Goal: Transaction & Acquisition: Purchase product/service

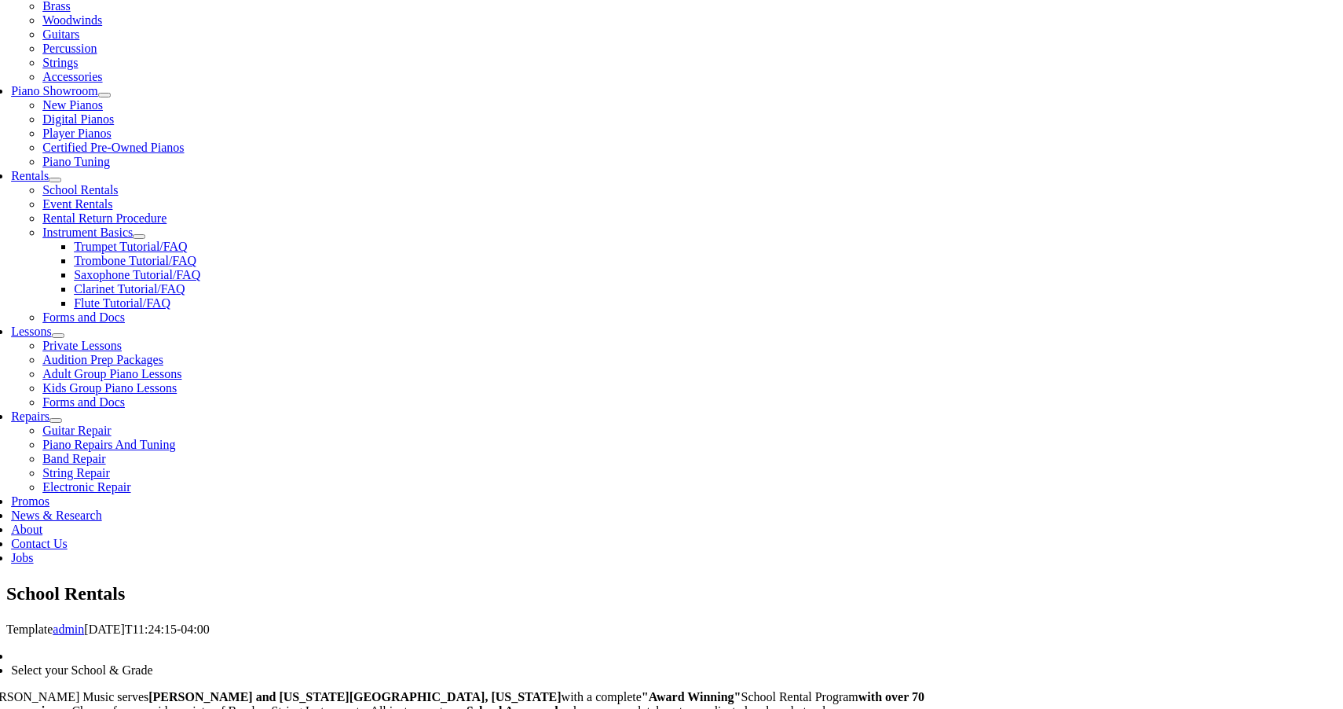
scroll to position [419, 0]
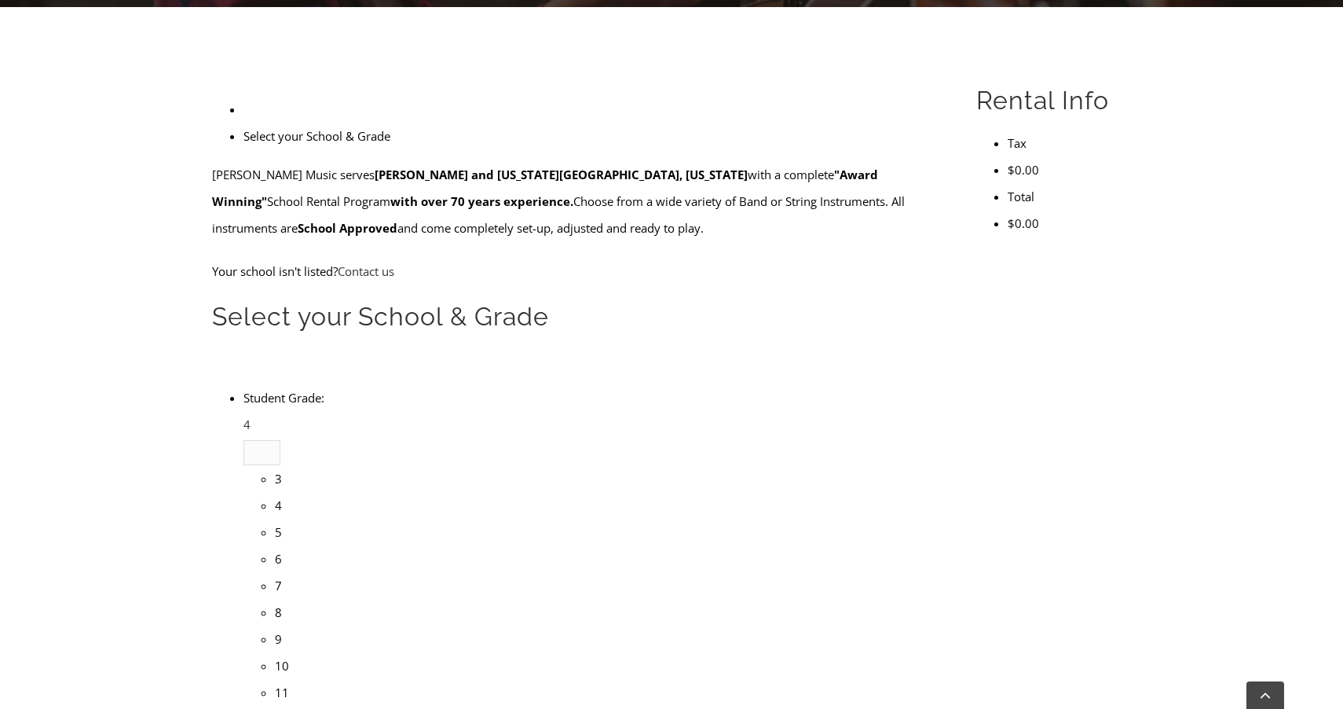
type input "gle"
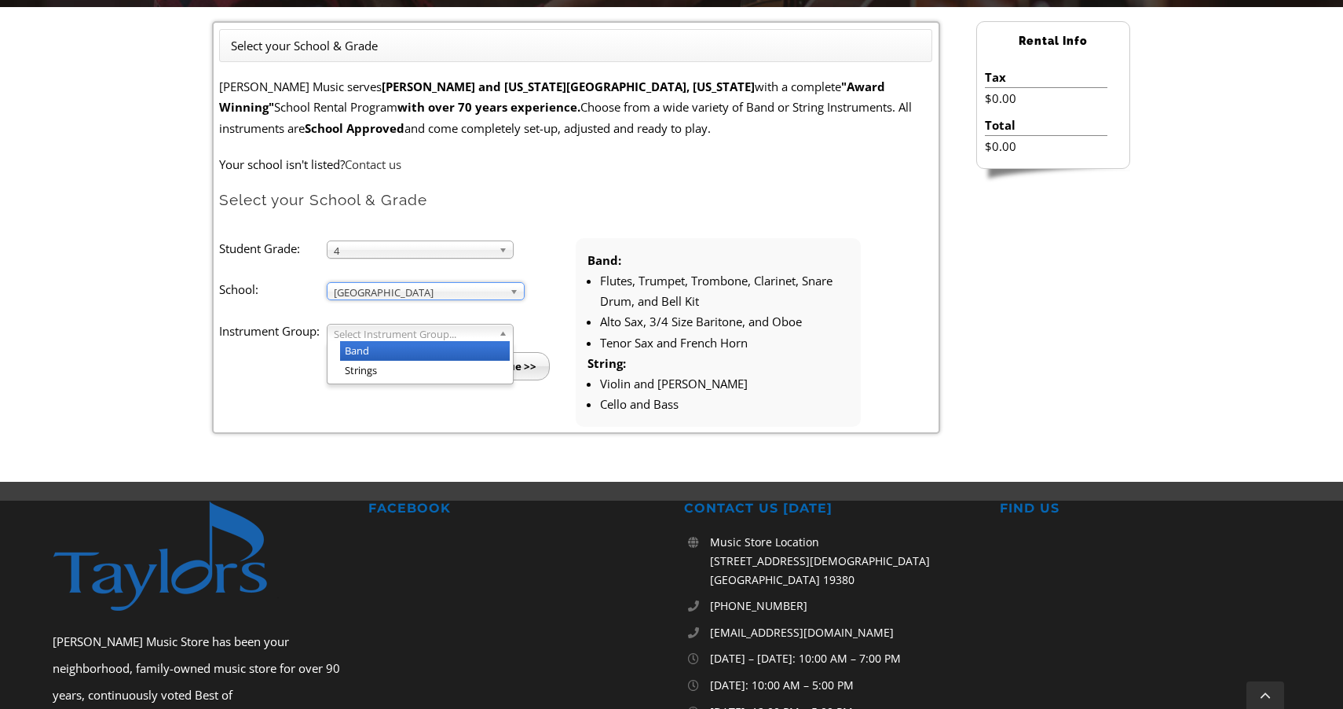
click at [424, 332] on span "Select Instrument Group..." at bounding box center [413, 333] width 159 height 19
click at [357, 335] on span "Select Instrument Group..." at bounding box center [413, 333] width 159 height 19
click at [357, 351] on li "Band" at bounding box center [425, 351] width 170 height 20
click at [522, 359] on input "Continue >>" at bounding box center [505, 366] width 90 height 28
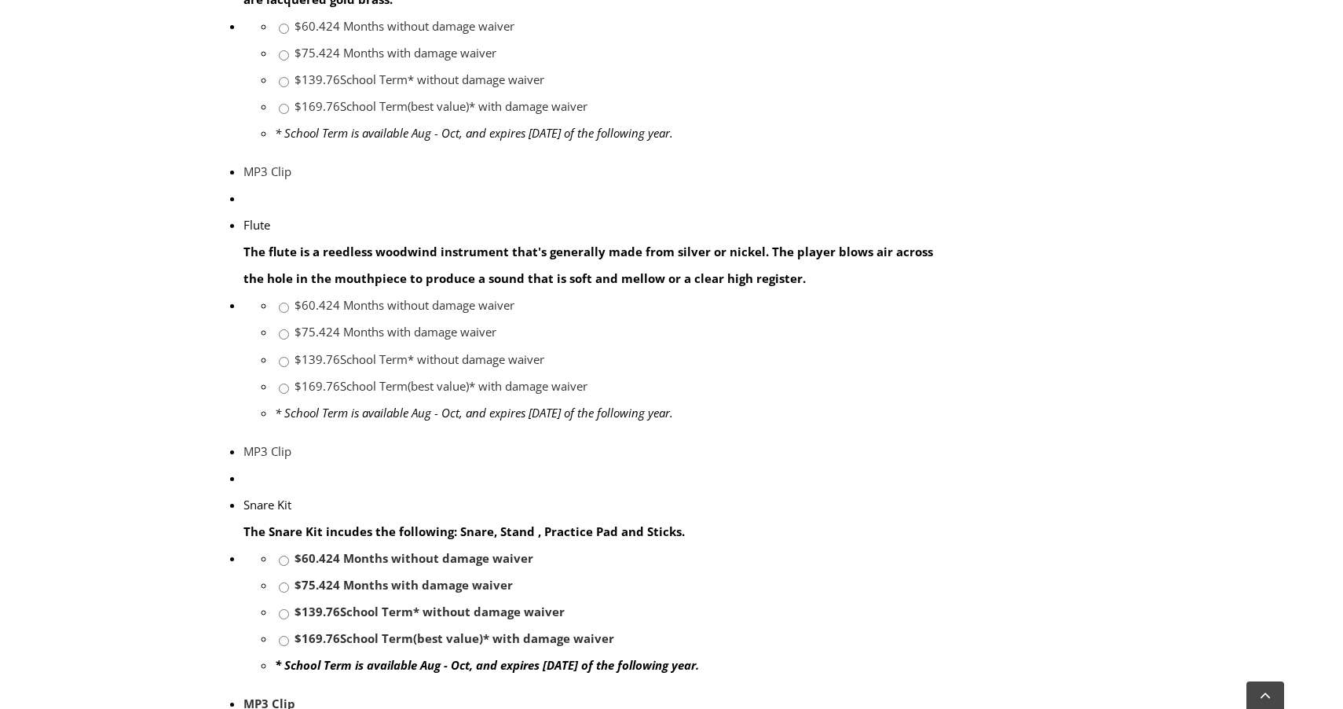
scroll to position [1120, 0]
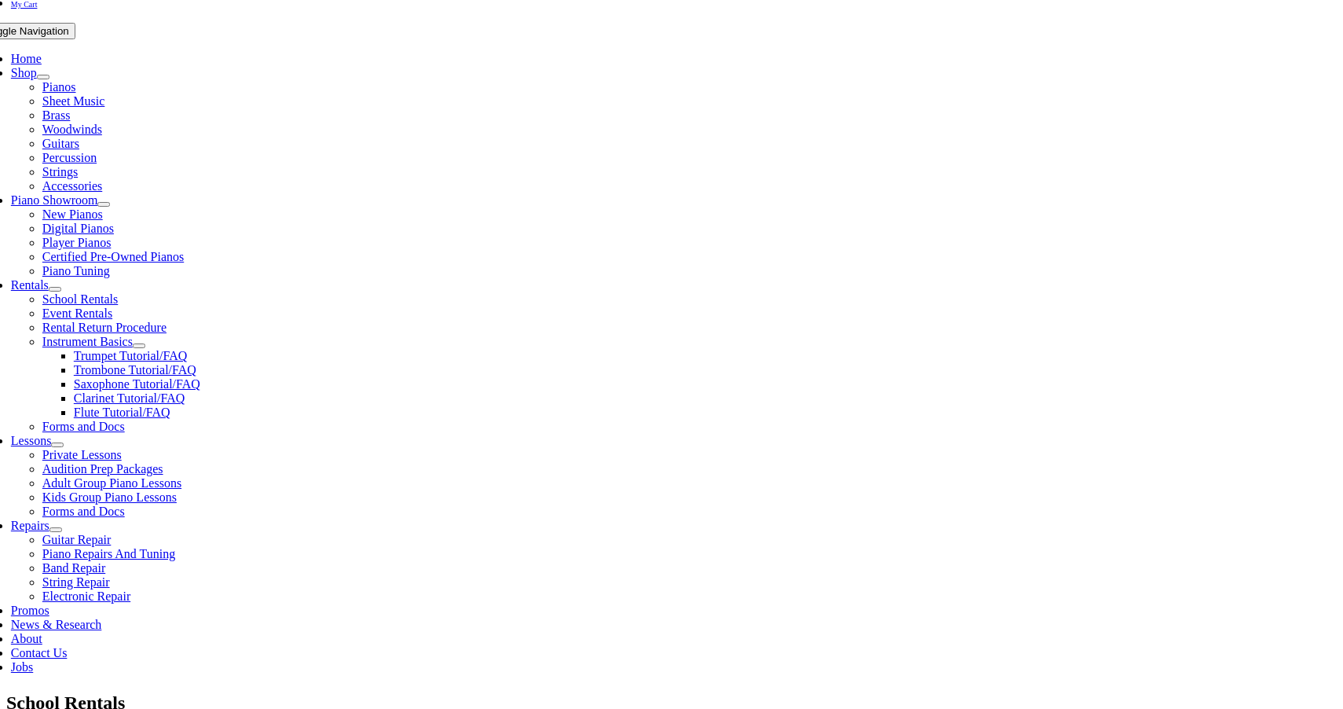
scroll to position [279, 0]
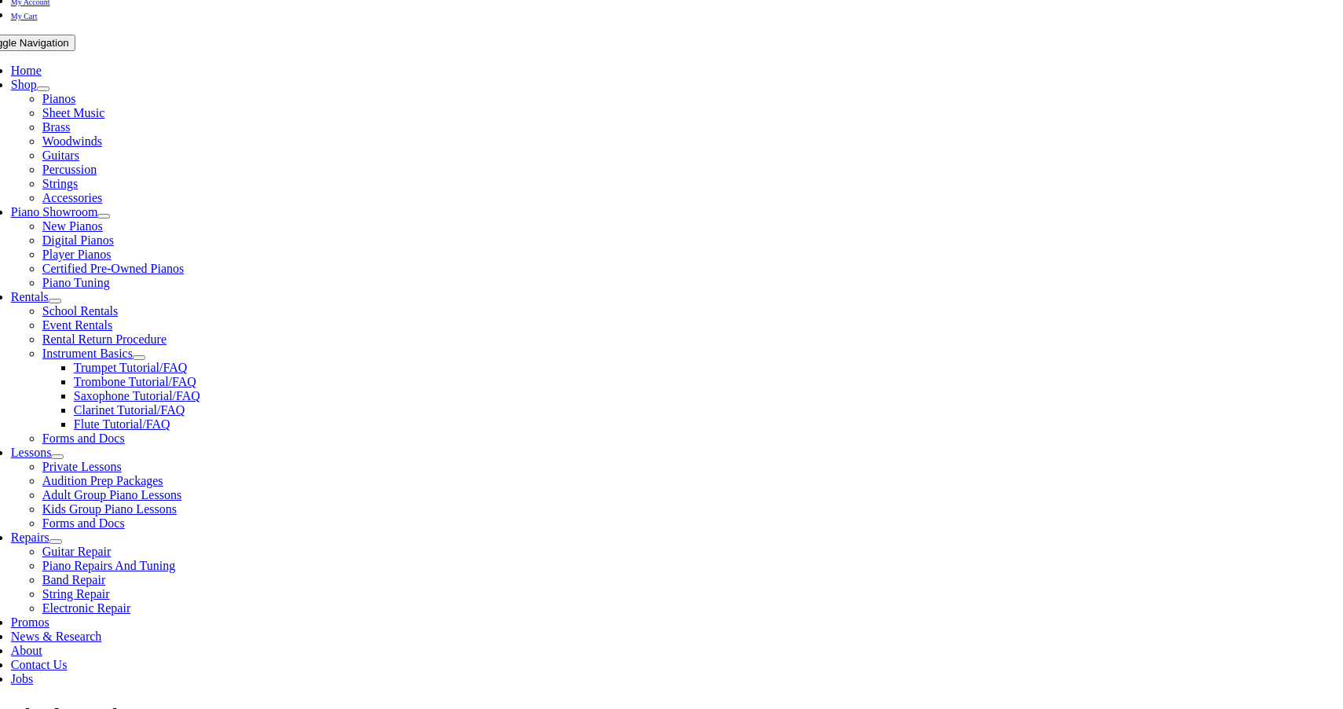
checkbox input"] "true"
click at [1142, 702] on div "School Rentals" at bounding box center [677, 715] width 1343 height 27
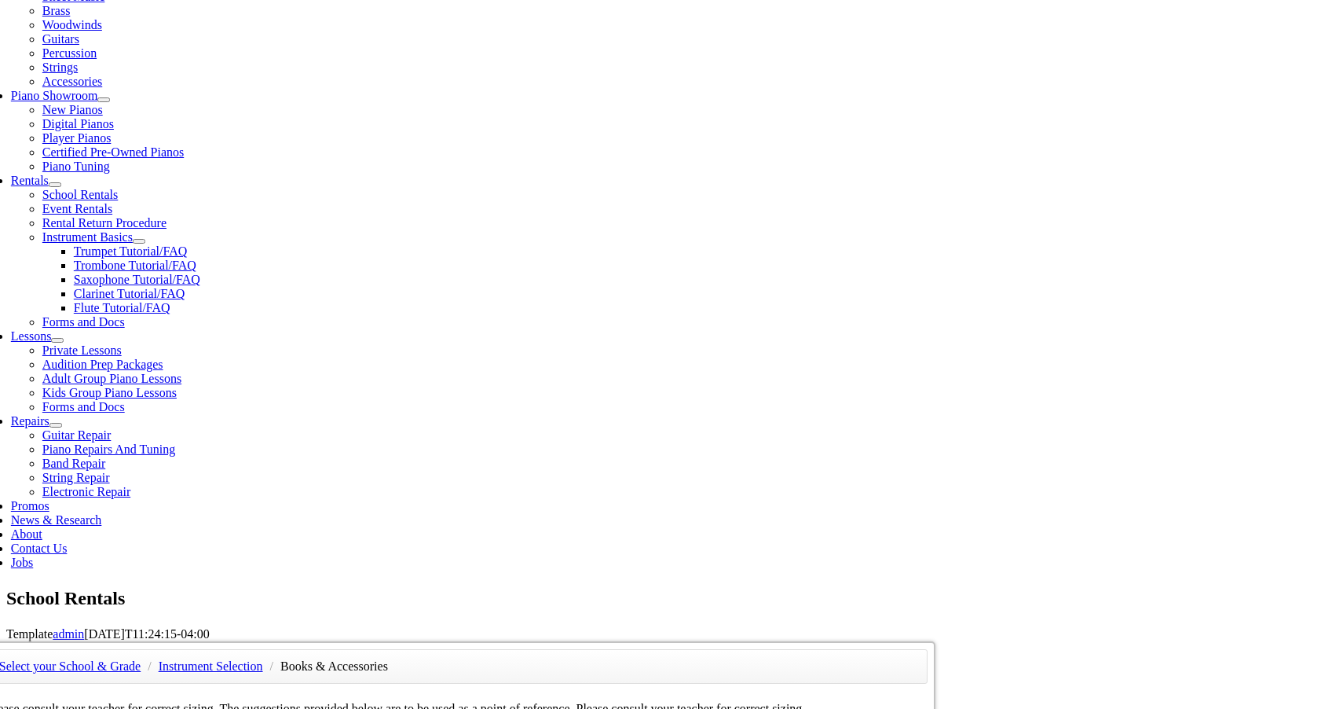
scroll to position [398, 0]
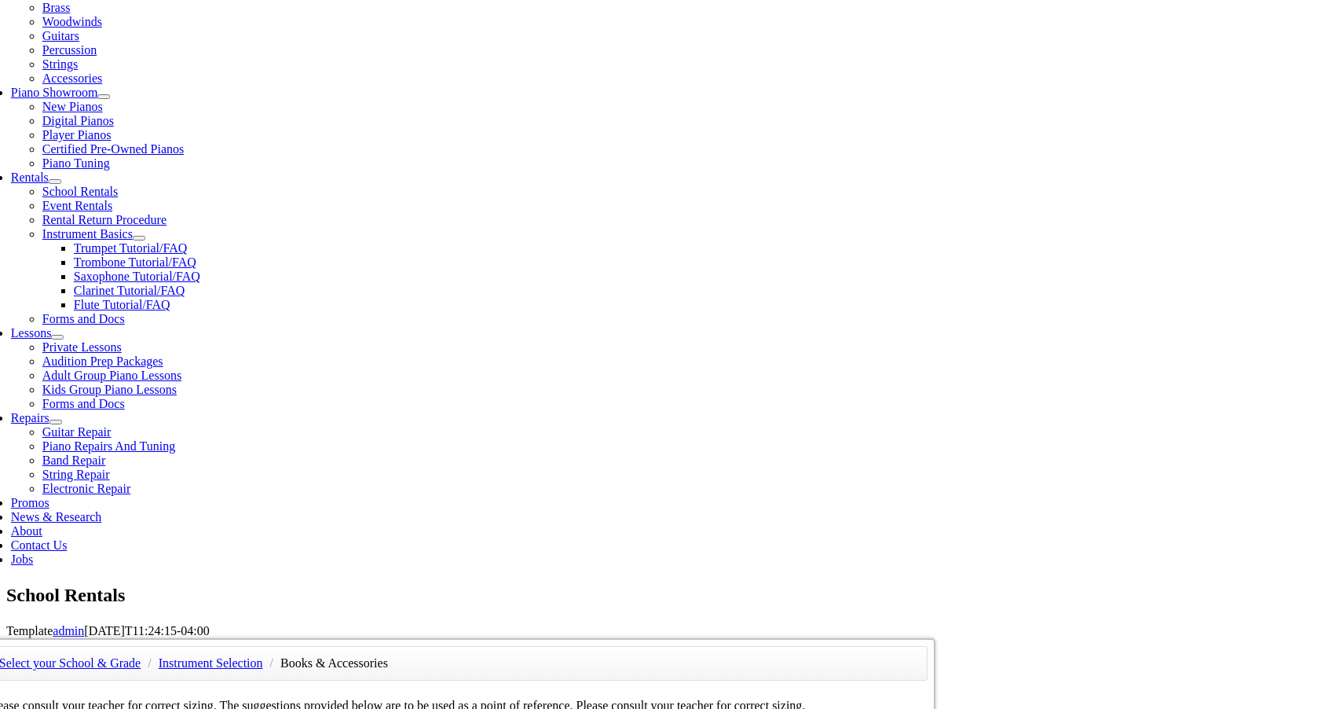
checkbox input"] "true"
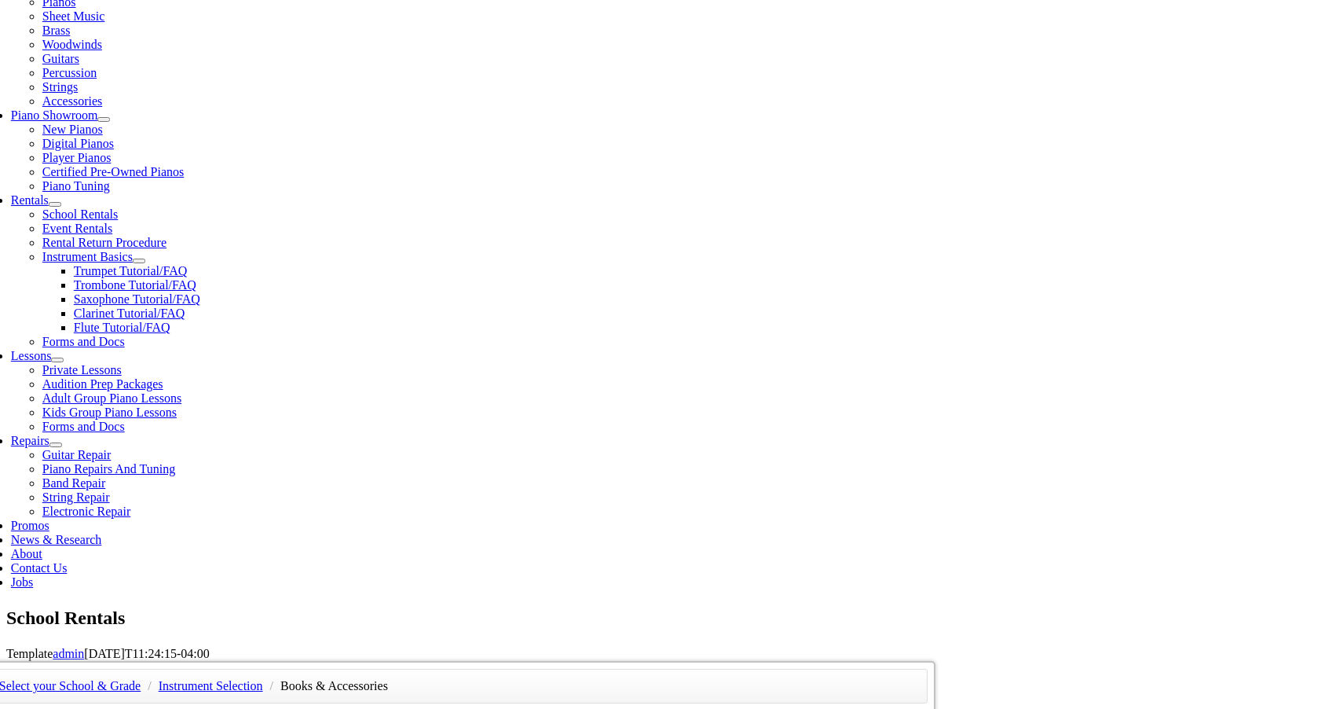
scroll to position [425, 0]
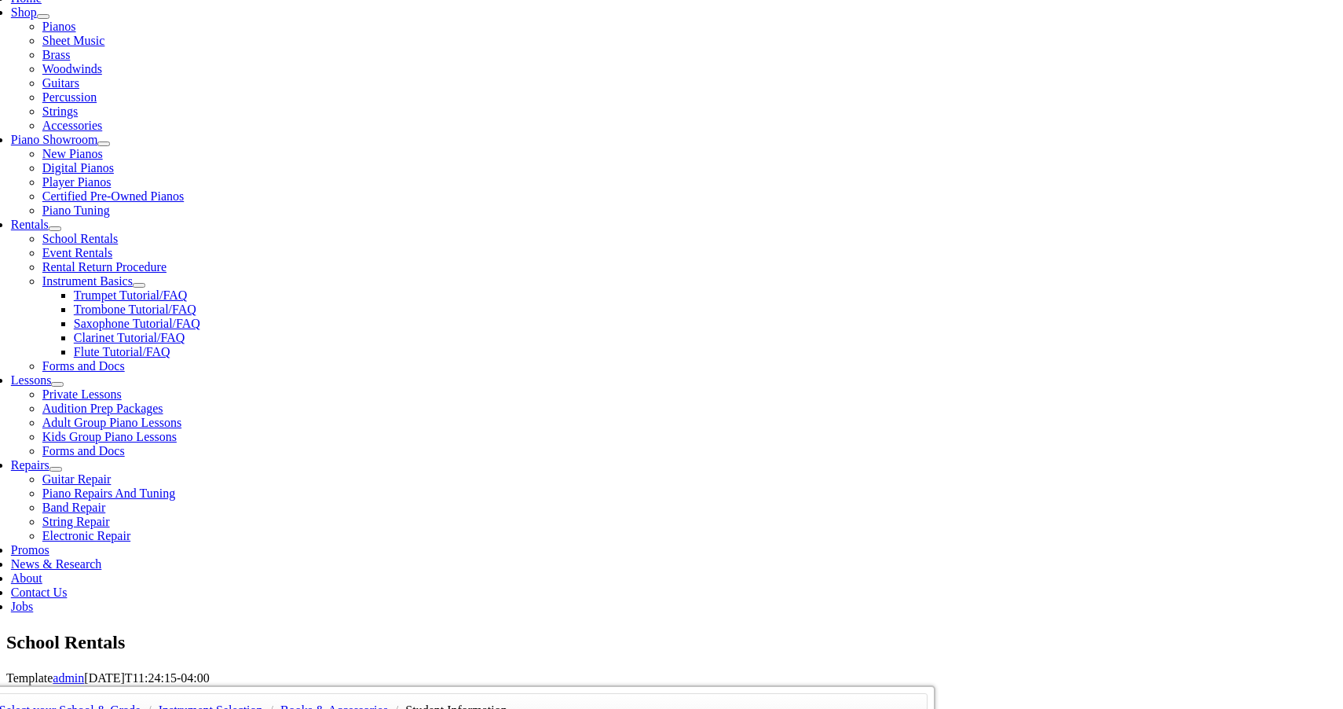
scroll to position [352, 0]
type input "1"
type input "Anvita"
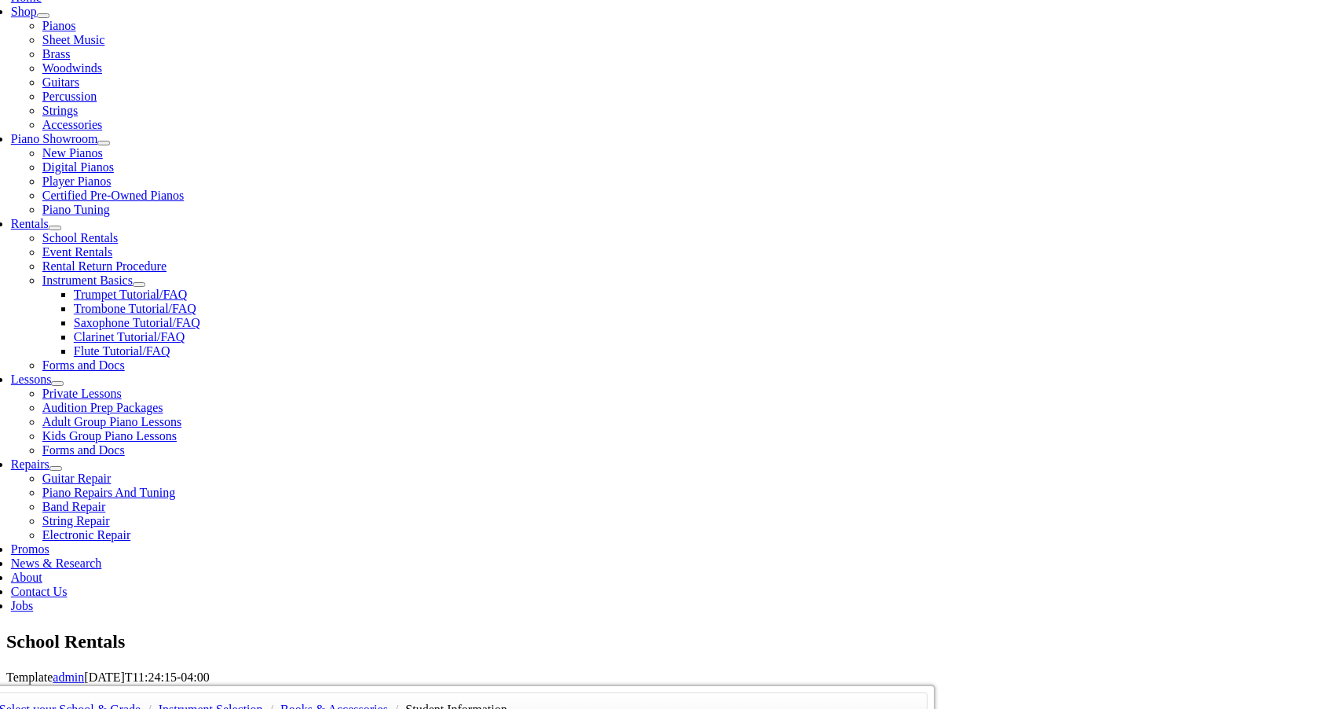
type input "Varadaraj"
type input "Guidehouse"
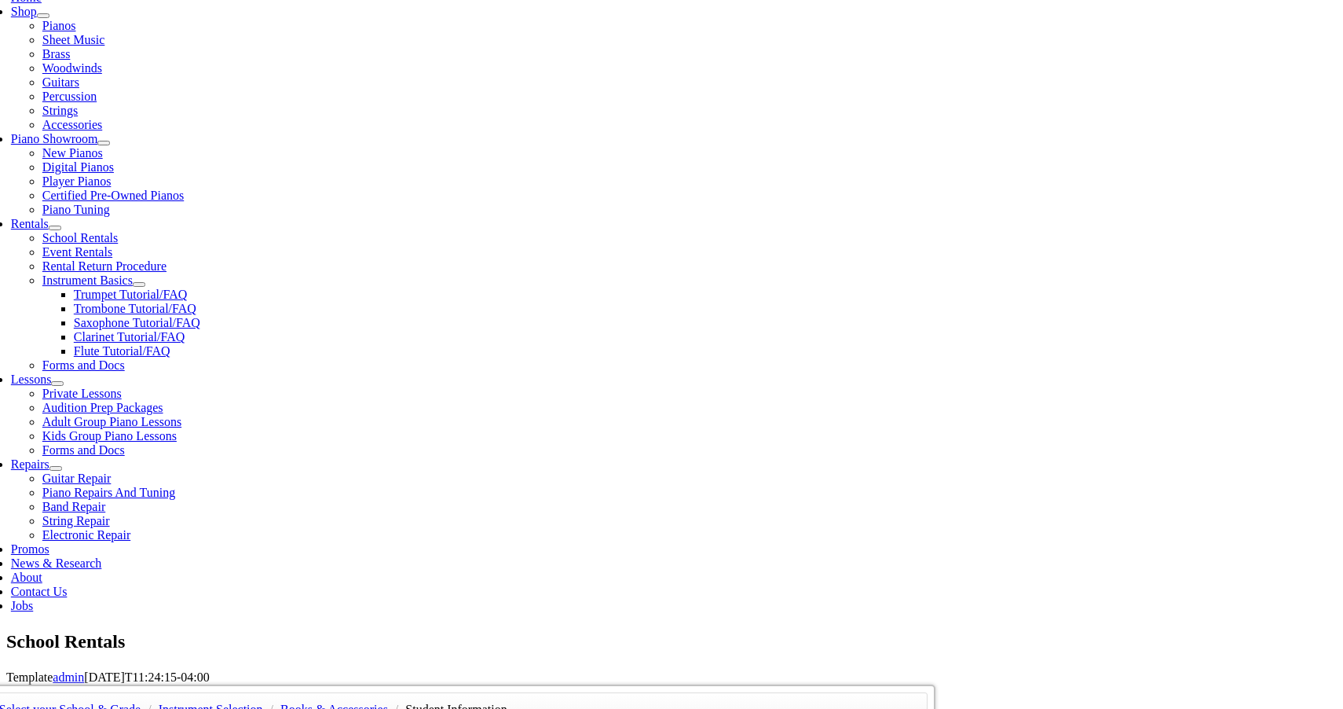
type input "6102096470"
type input "32355895"
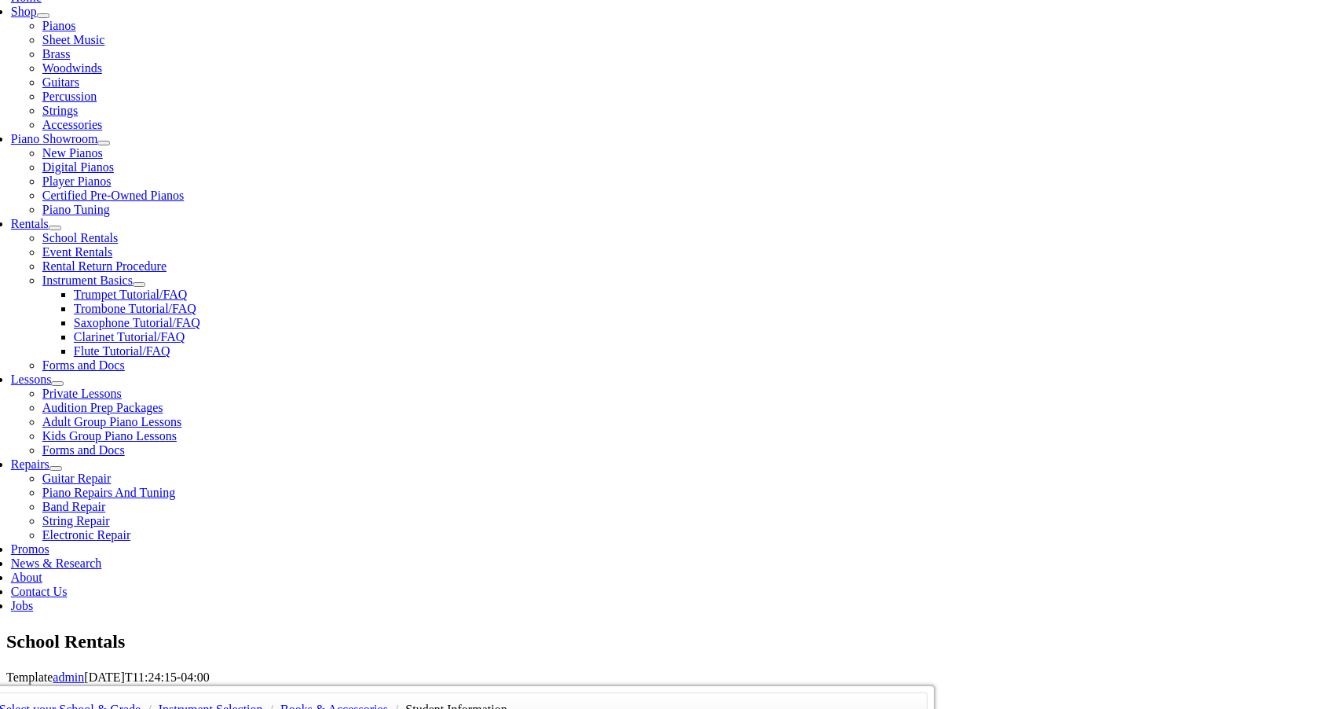
type input "02/24/1983"
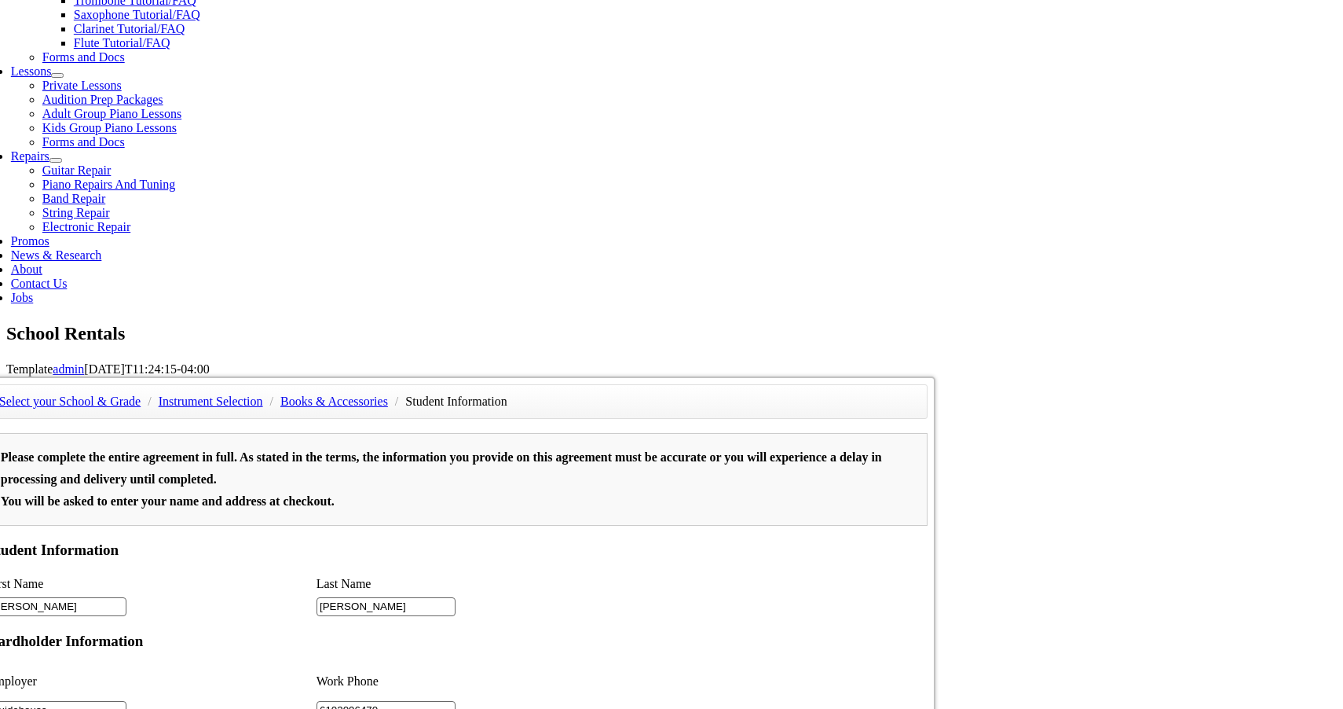
scroll to position [694, 0]
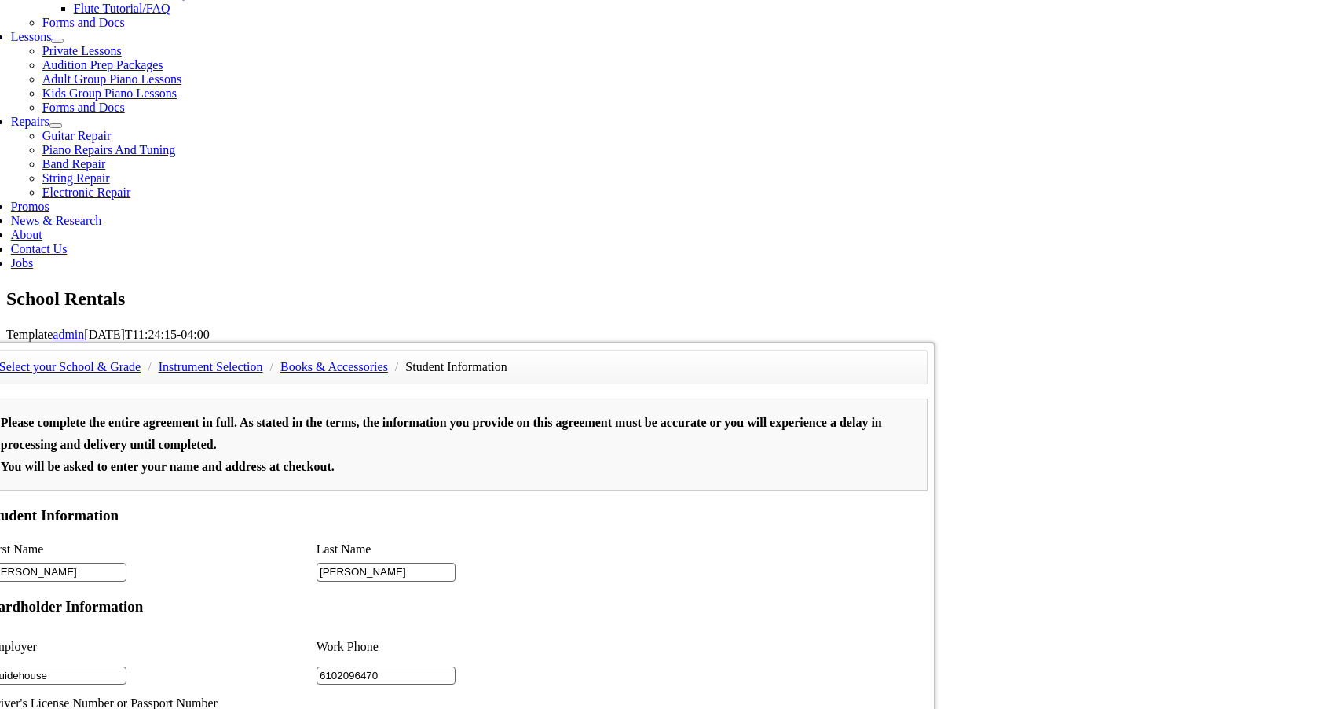
type input "Varadaraj Narayanswamy"
type input "6105004013"
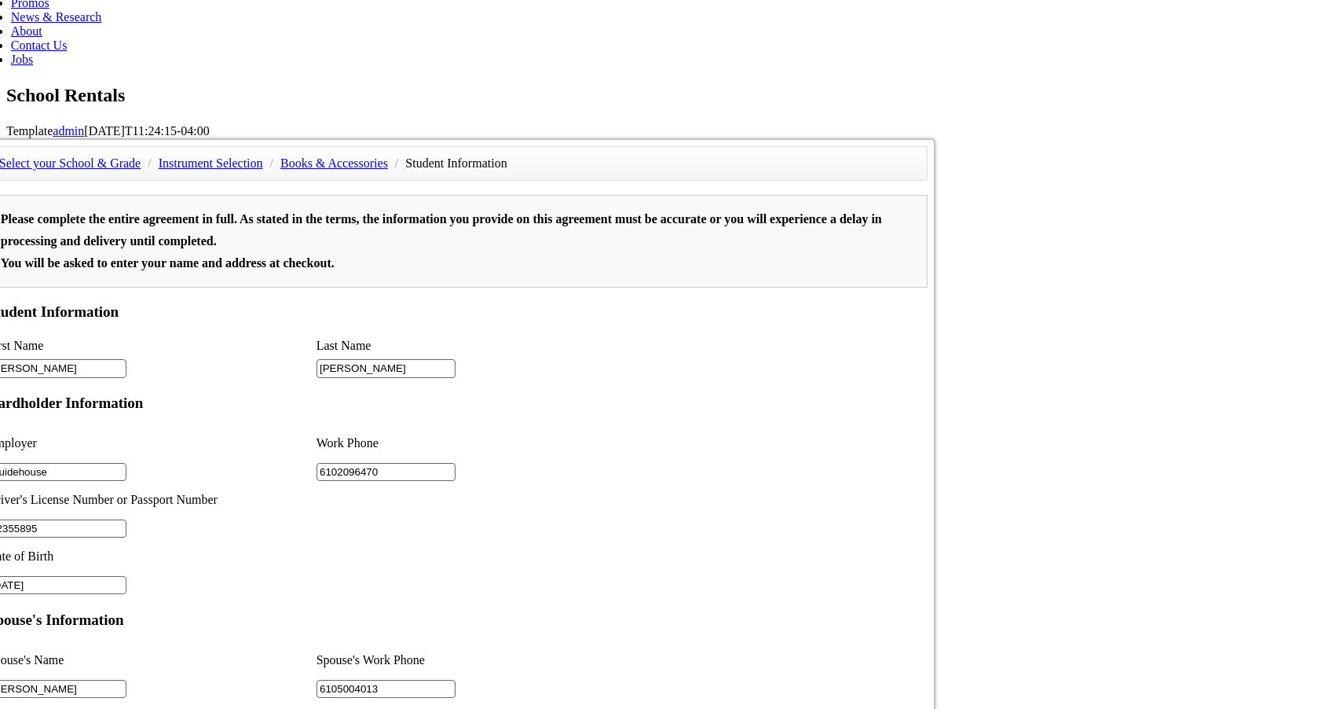
scroll to position [968, 0]
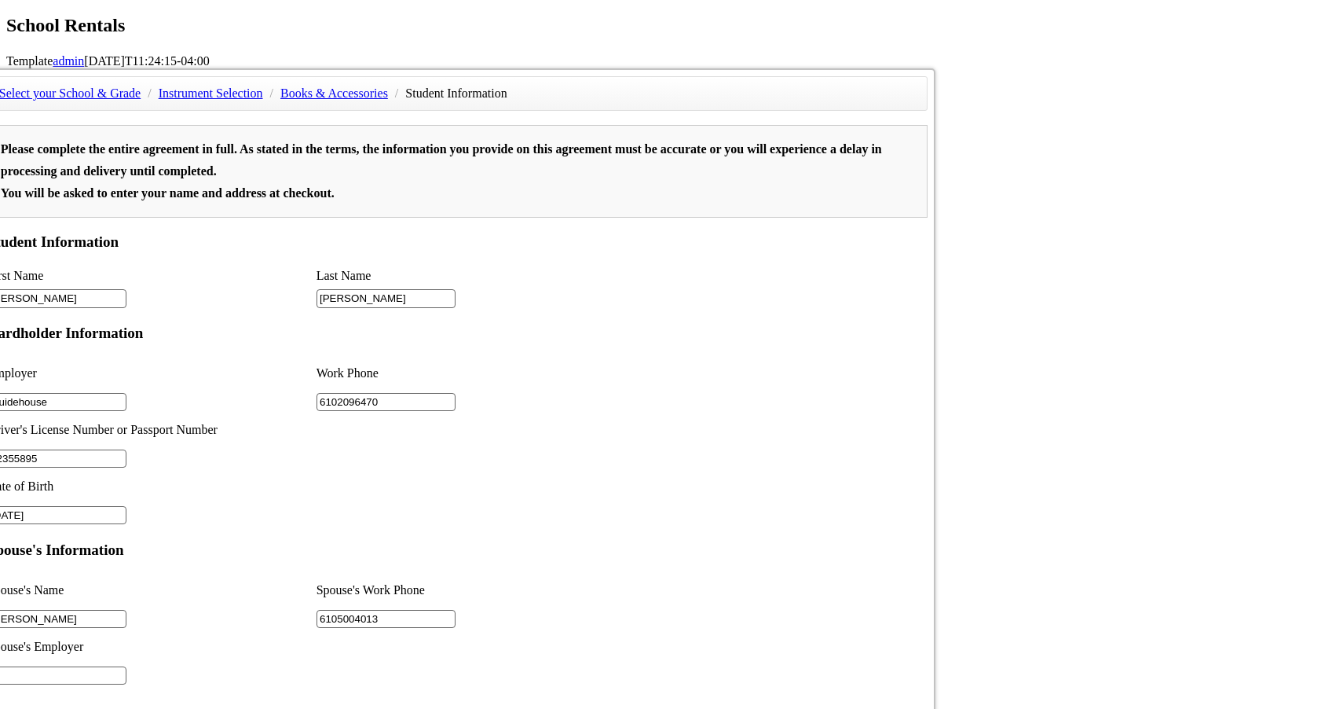
type input "2"
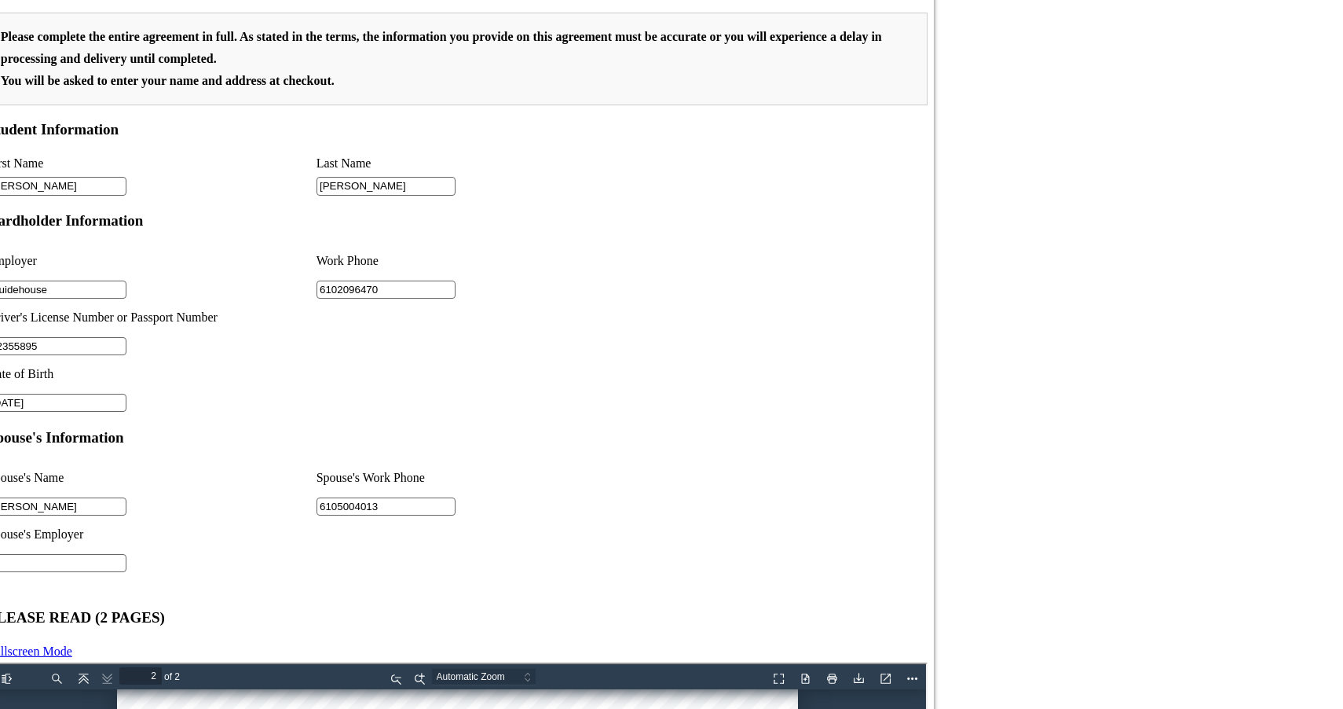
scroll to position [1924, 0]
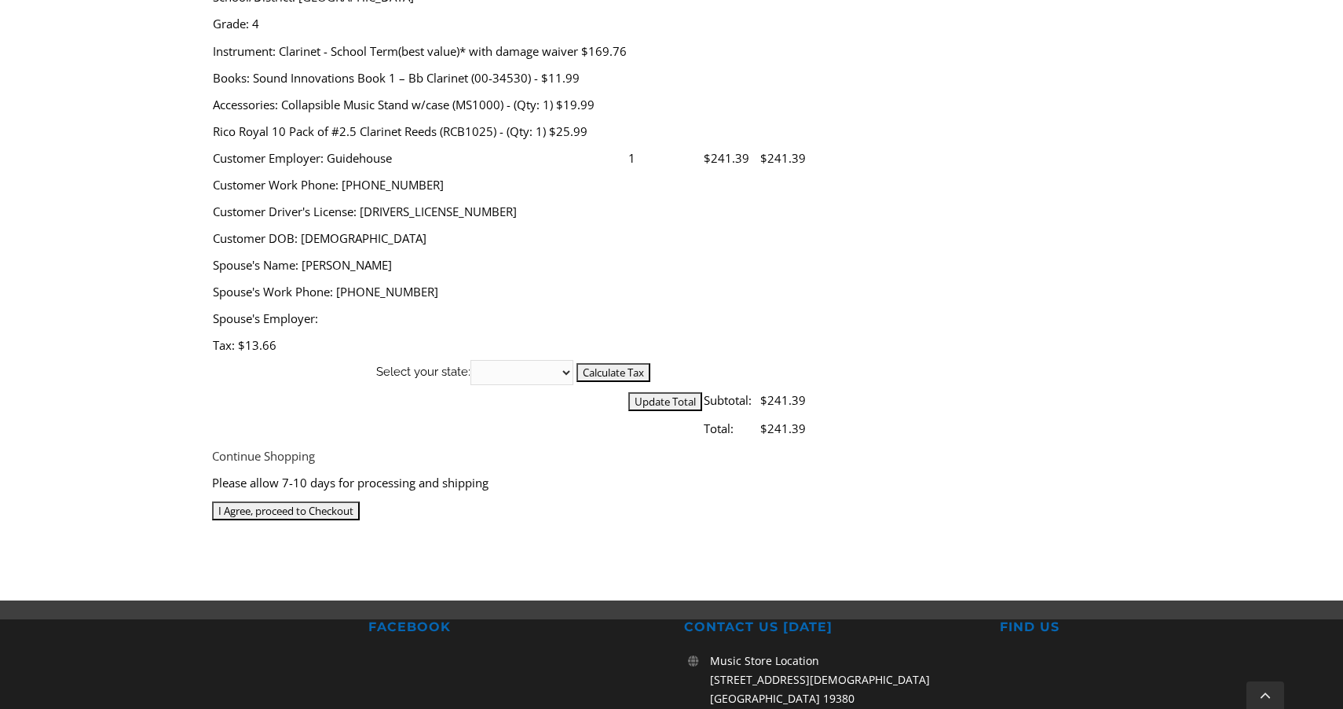
scroll to position [687, 0]
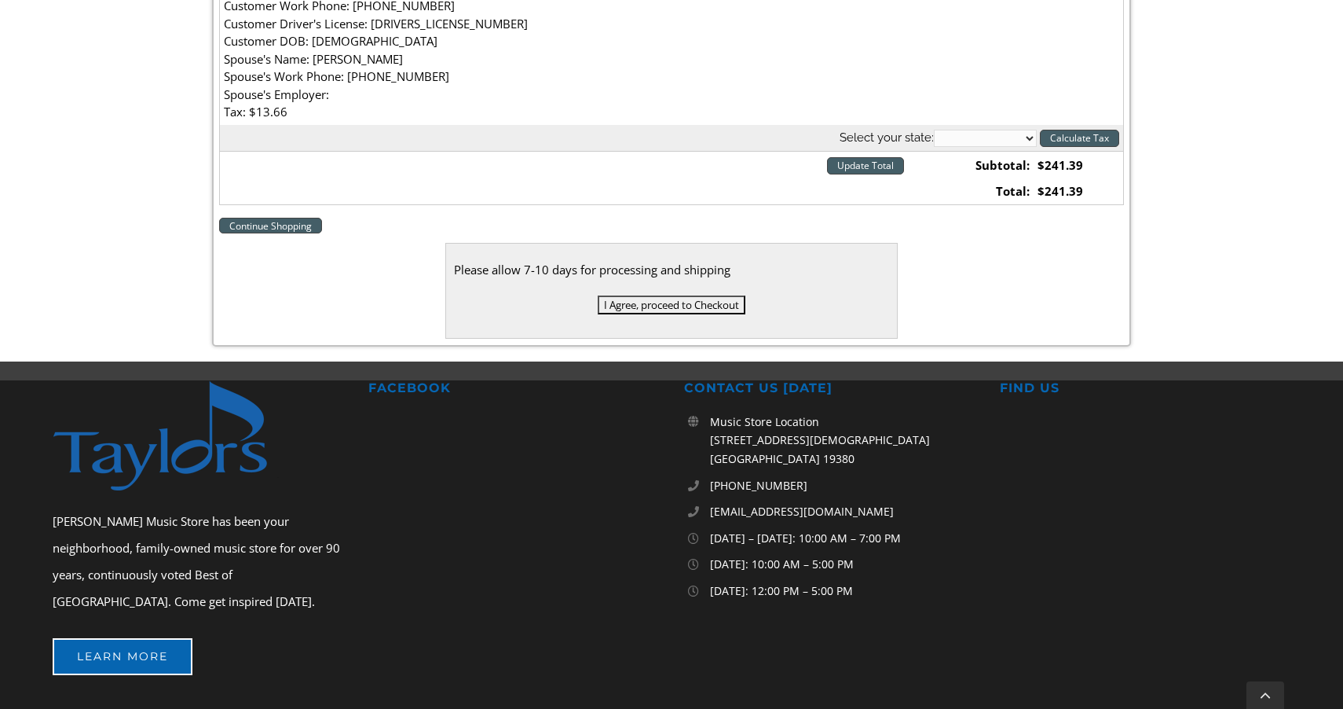
click at [683, 298] on input "I Agree, proceed to Checkout" at bounding box center [672, 304] width 148 height 19
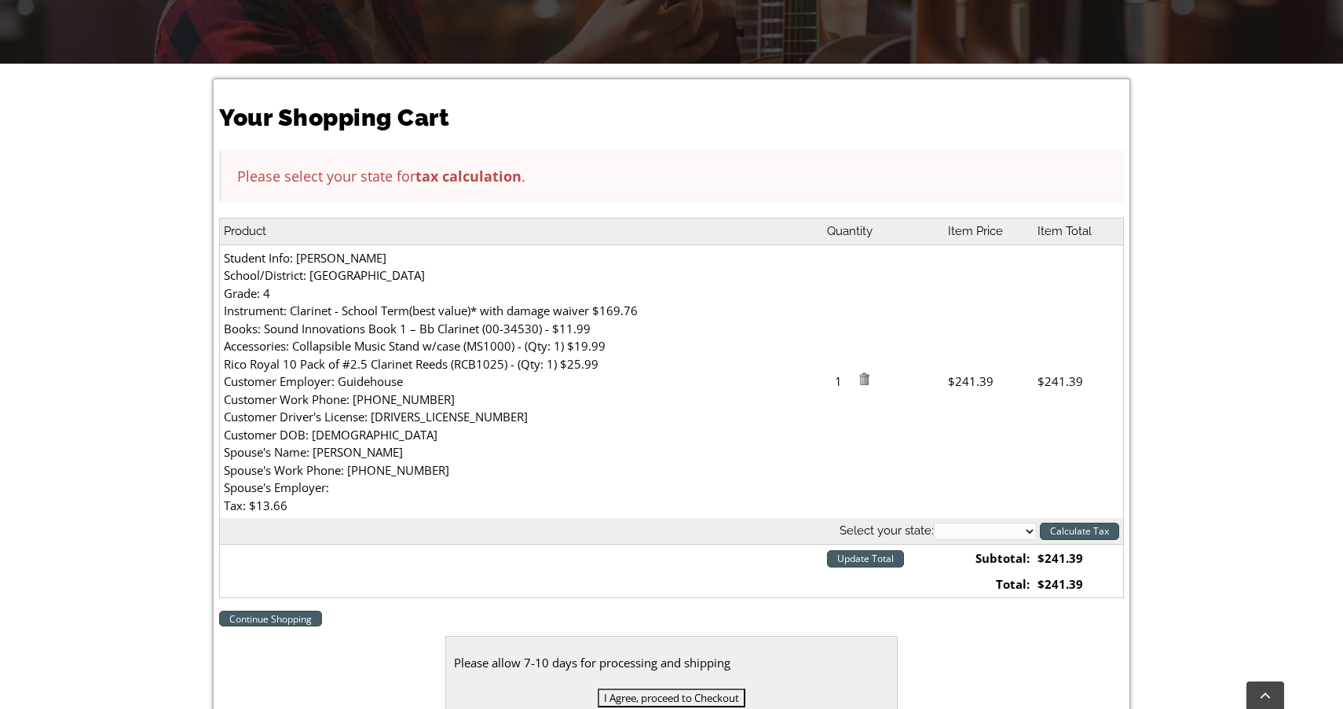
scroll to position [365, 0]
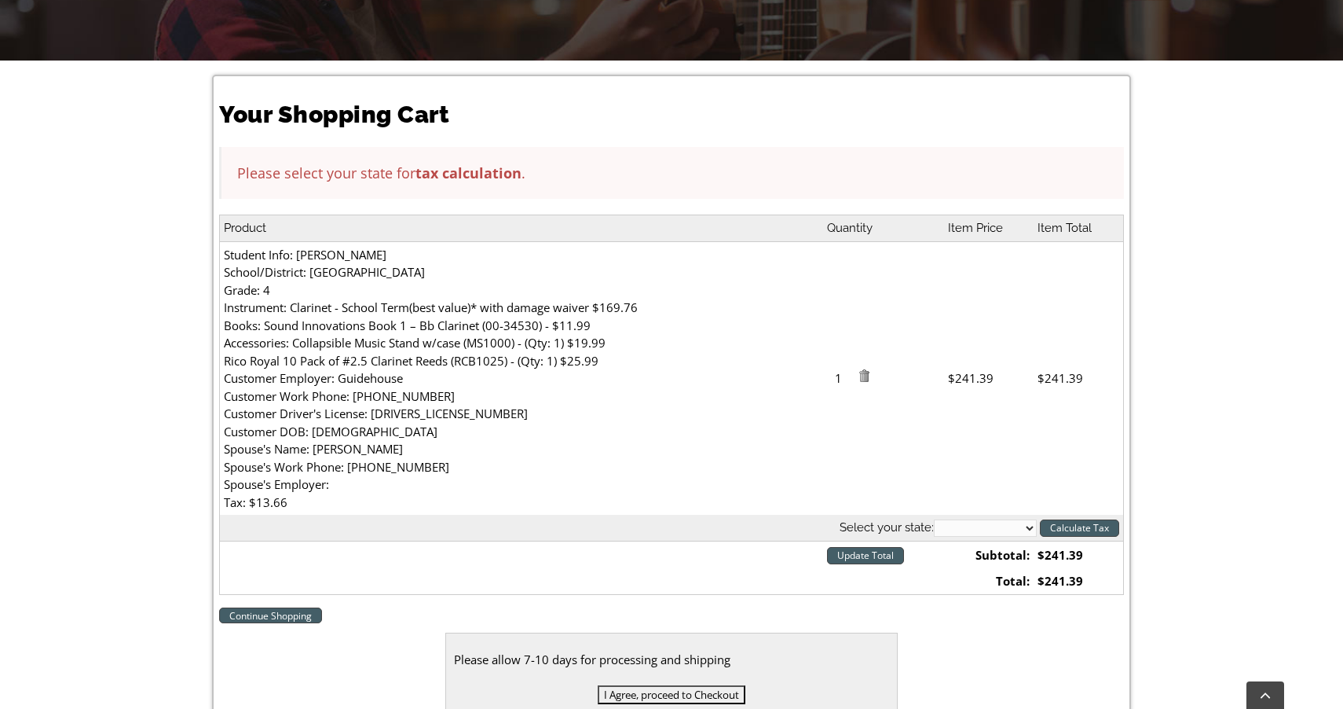
click at [526, 178] on div "Please select your state for tax calculation ." at bounding box center [671, 173] width 904 height 52
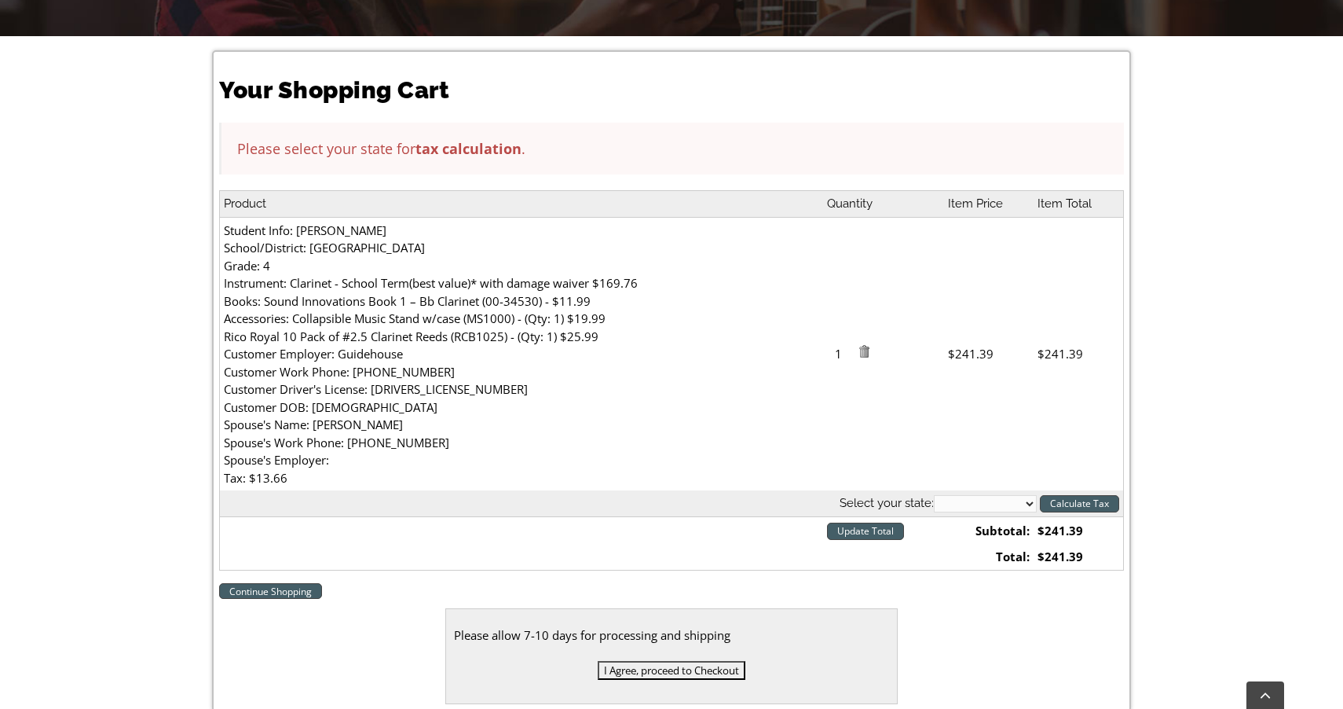
scroll to position [397, 0]
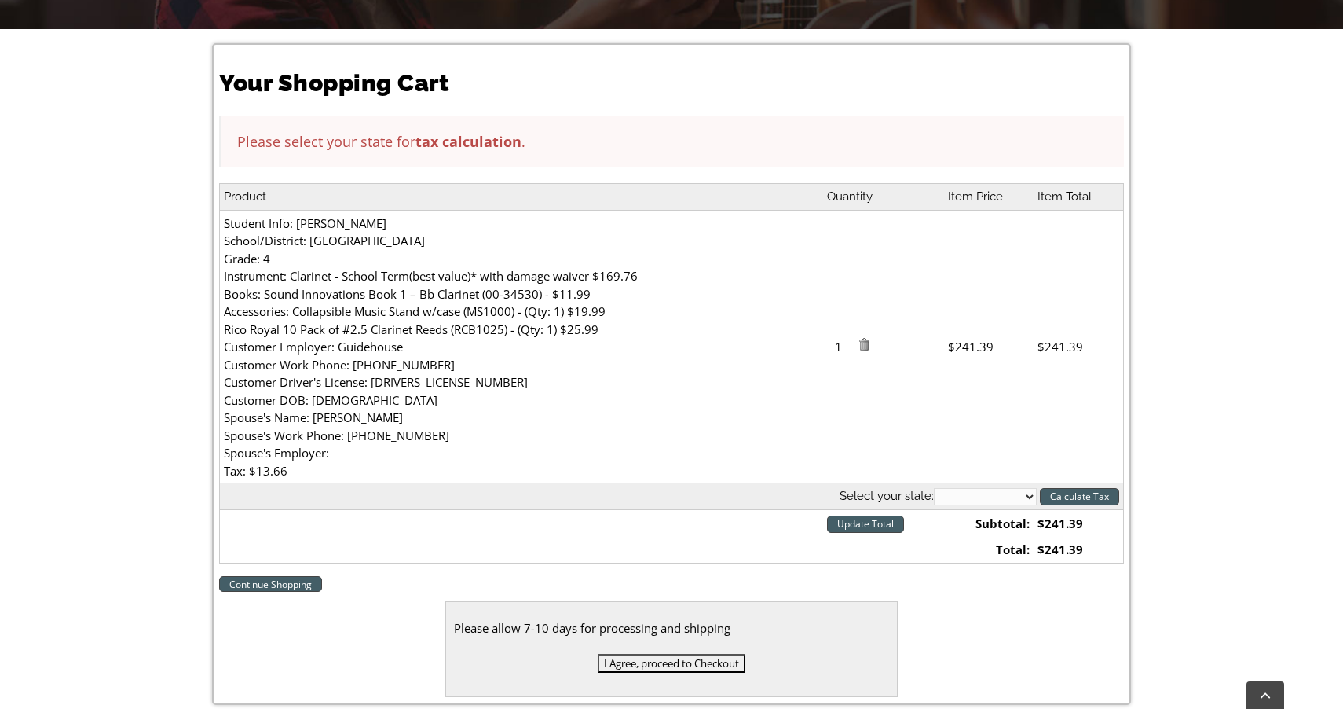
select select "PA"
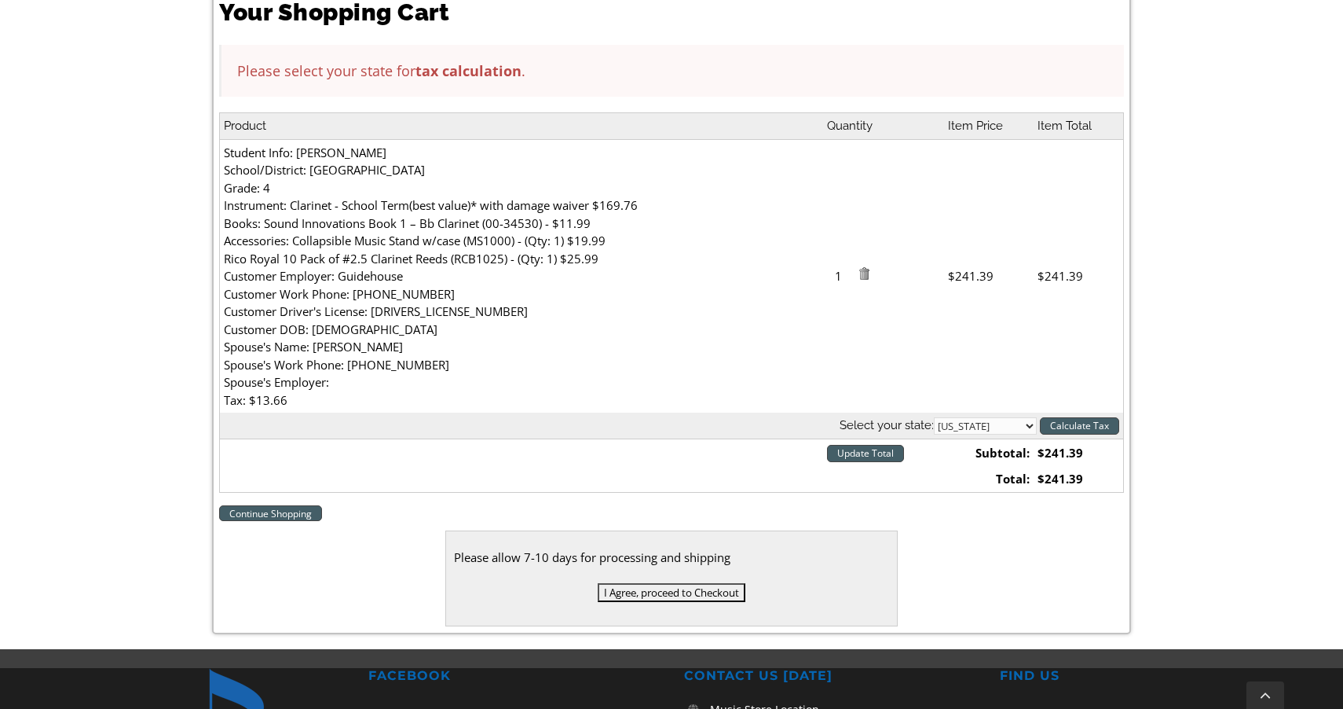
scroll to position [563, 0]
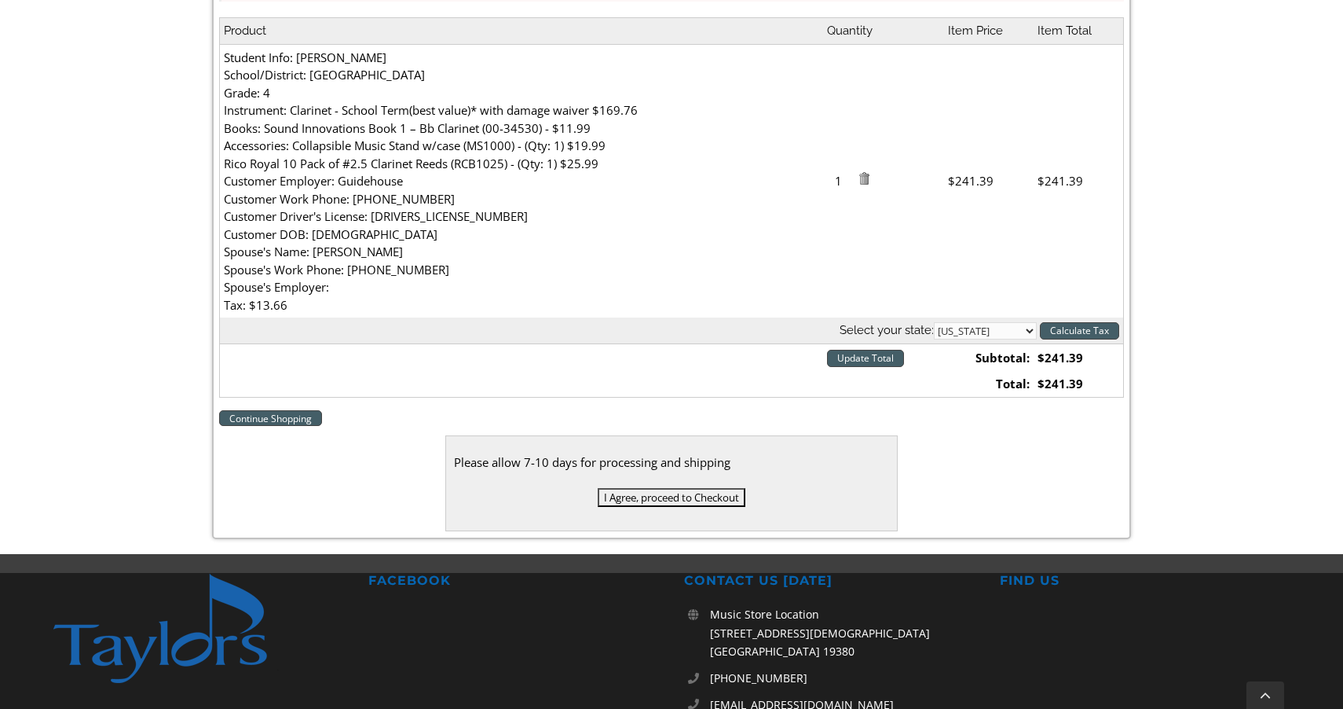
click at [654, 489] on input "I Agree, proceed to Checkout" at bounding box center [672, 497] width 148 height 19
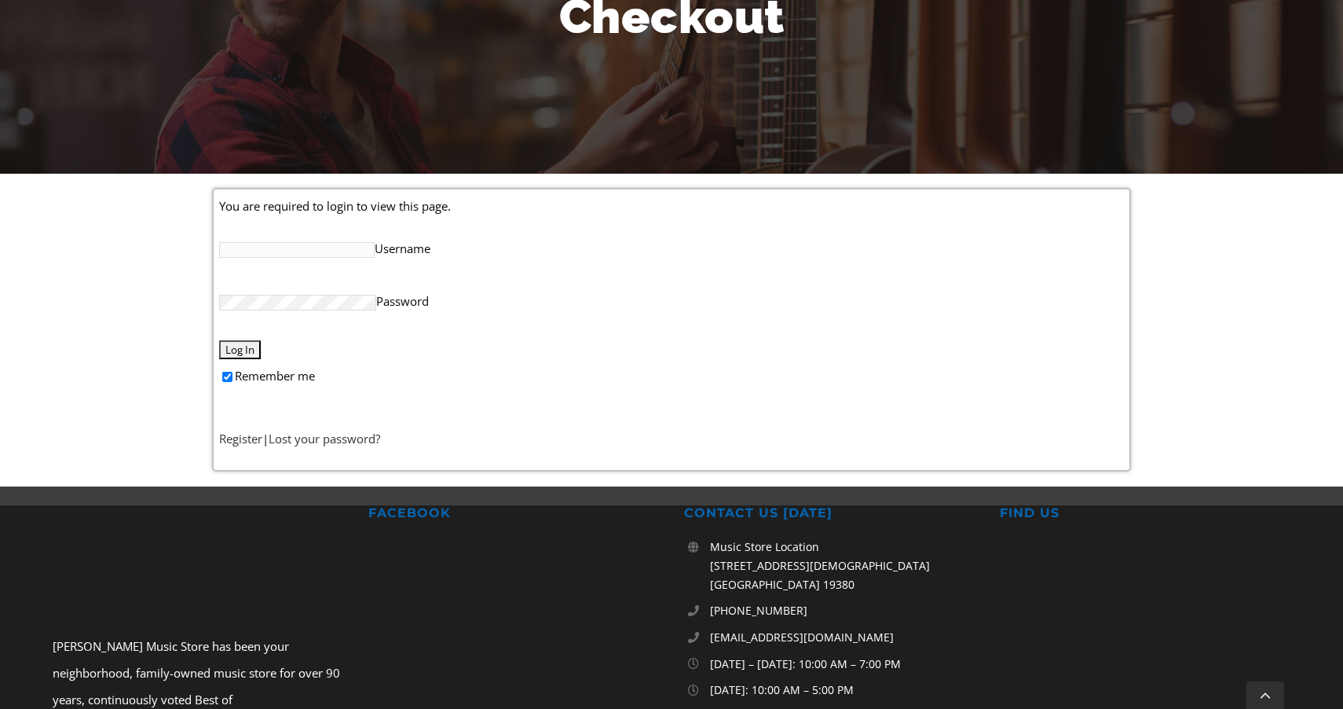
scroll to position [248, 0]
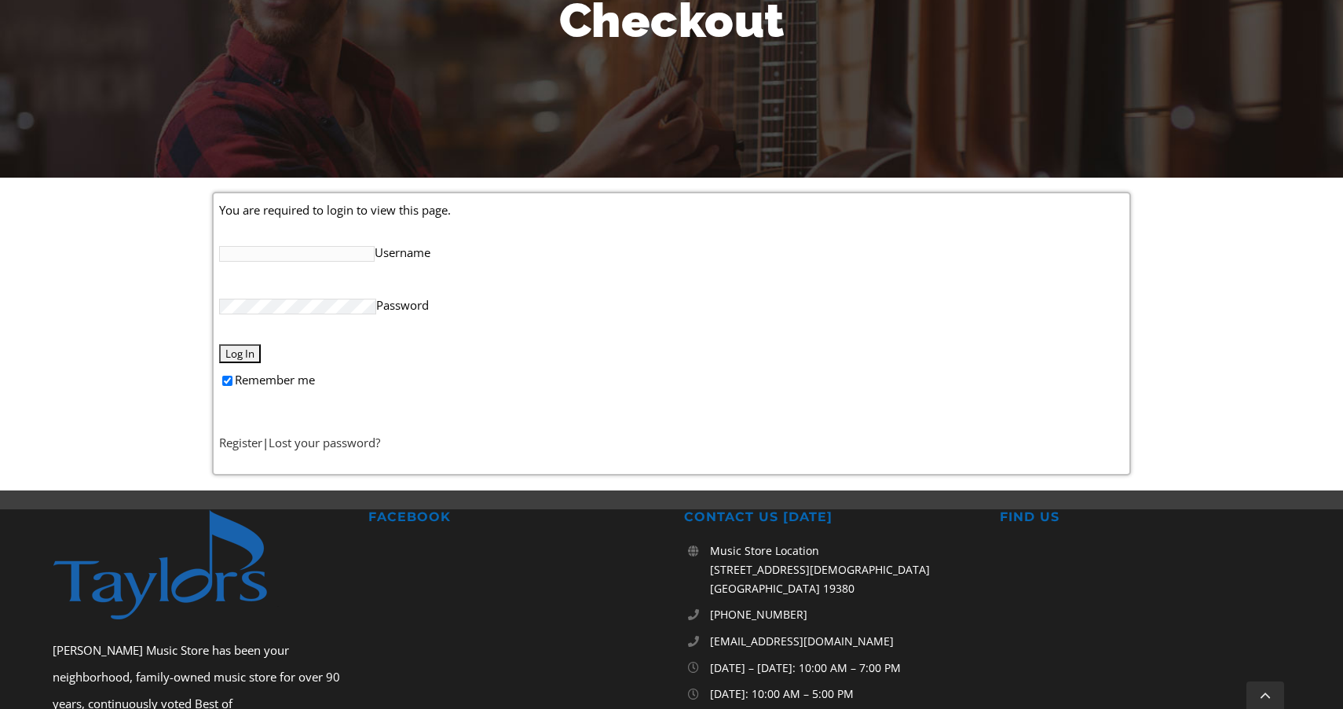
click at [330, 255] on input "Username" at bounding box center [297, 254] width 156 height 16
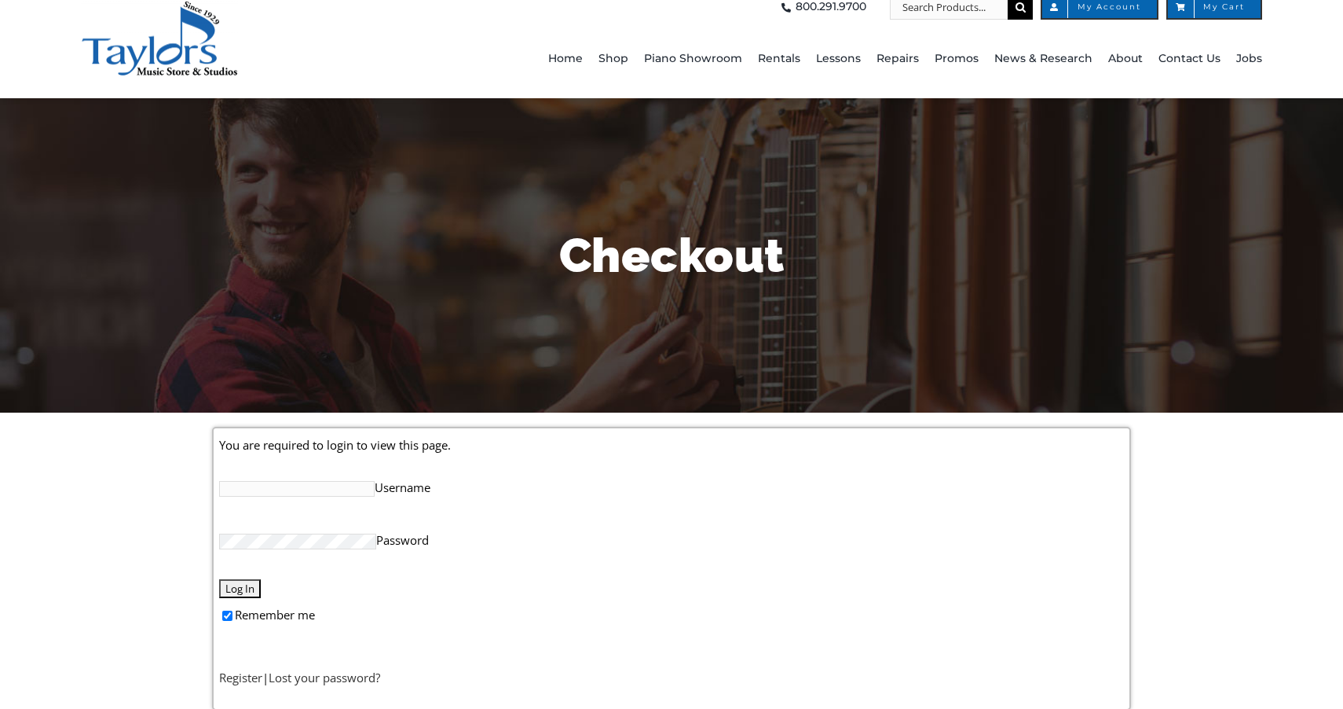
scroll to position [40, 0]
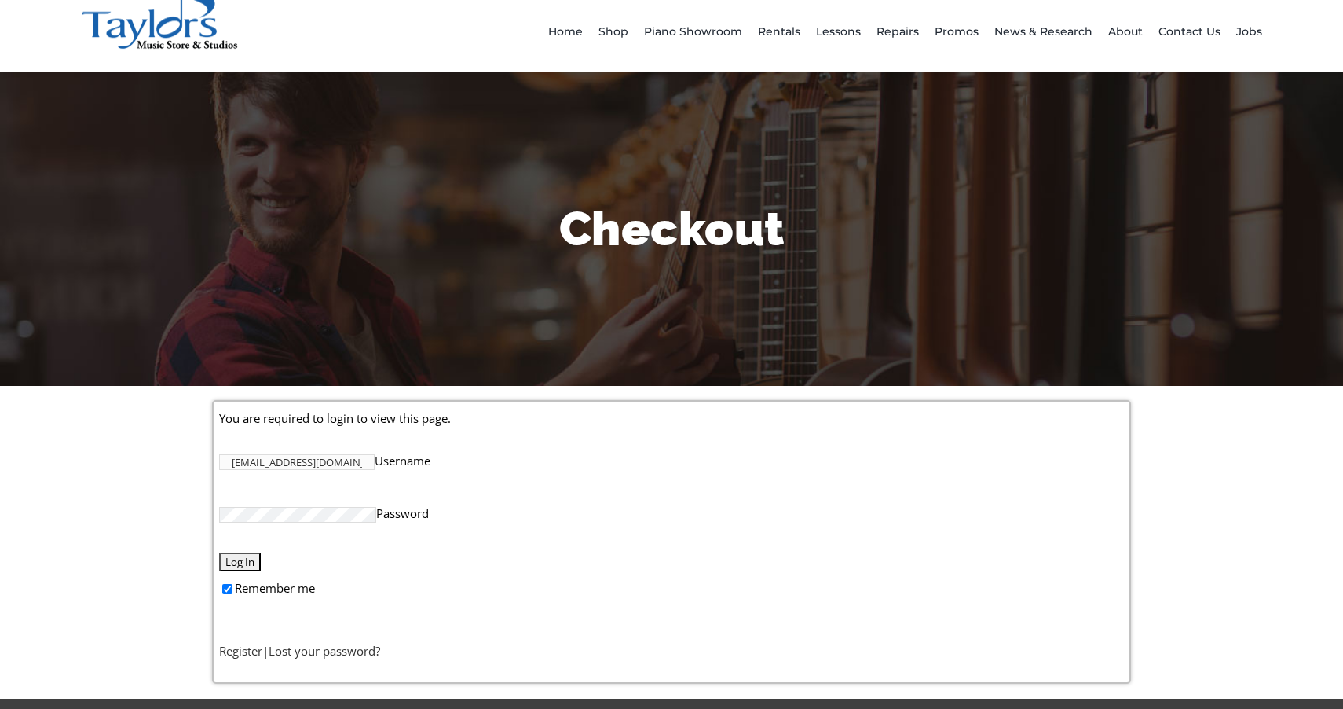
type input "dk.kalpana@gmail.com"
click at [237, 566] on input "Log In" at bounding box center [240, 561] width 42 height 19
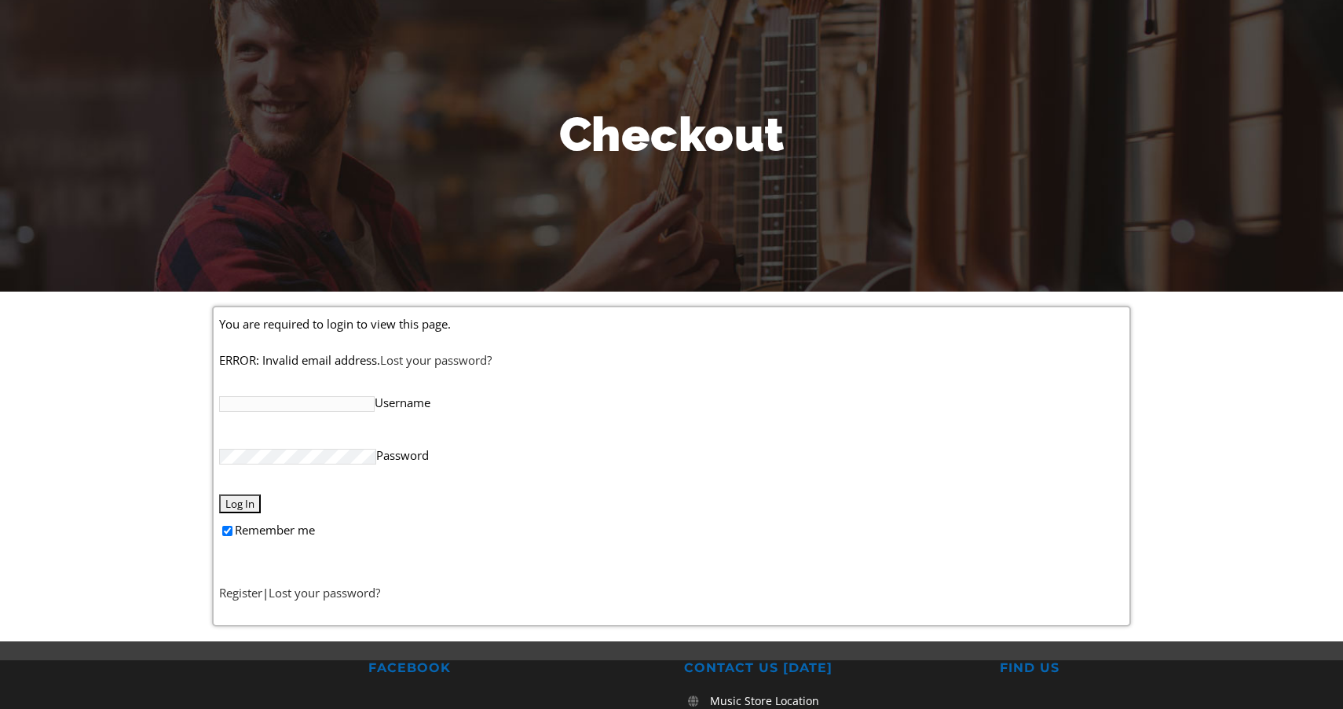
scroll to position [144, 0]
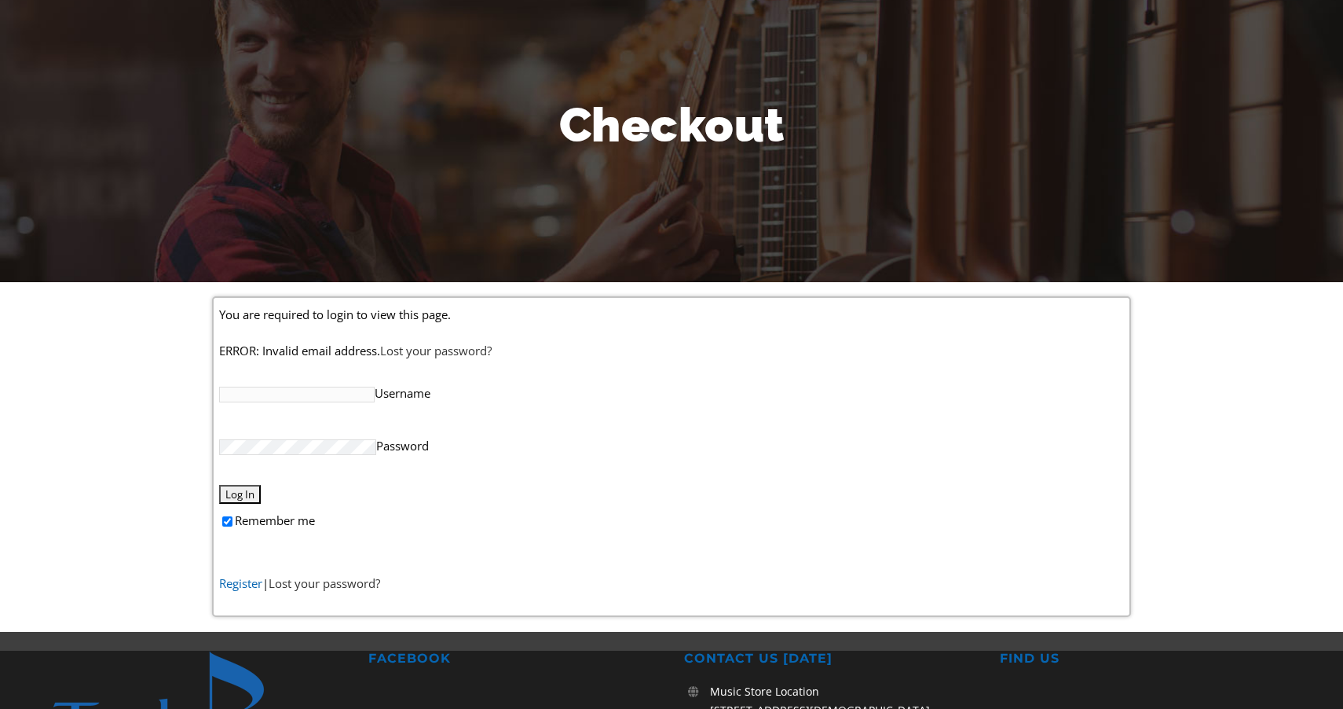
click at [231, 582] on link "Register" at bounding box center [240, 583] width 43 height 16
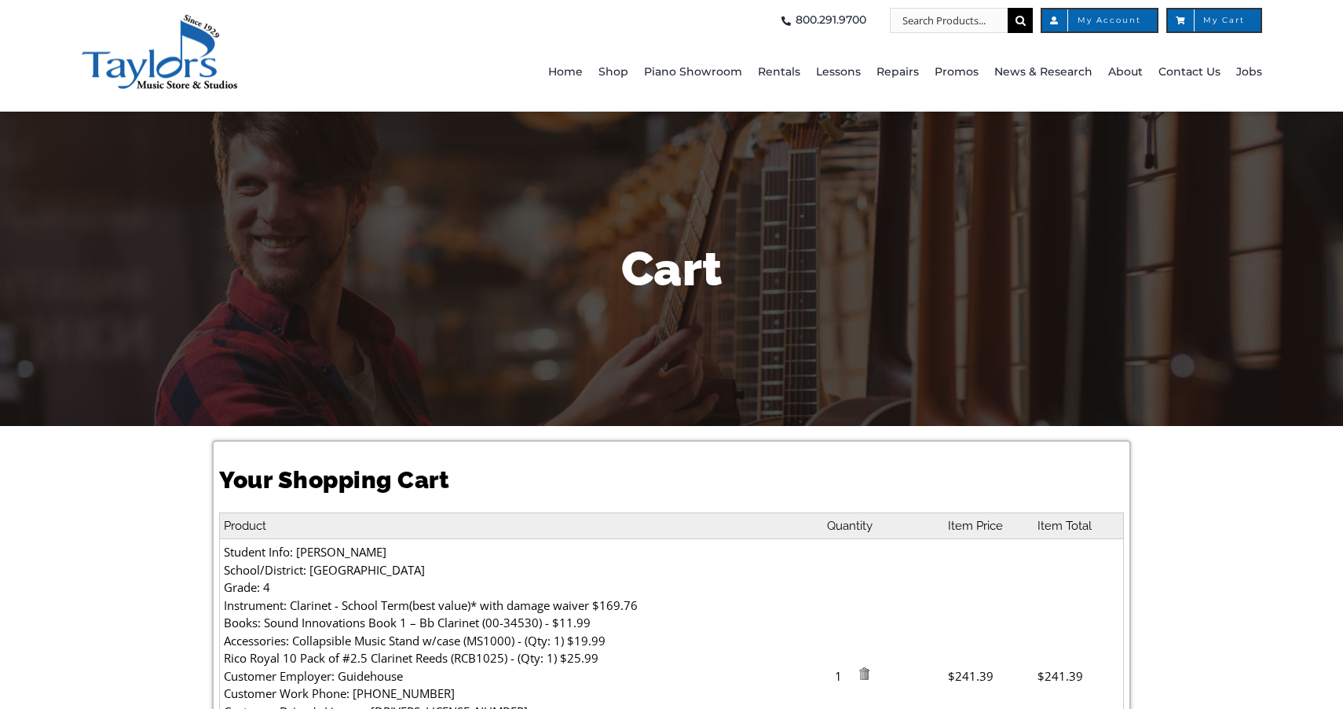
select select "PA"
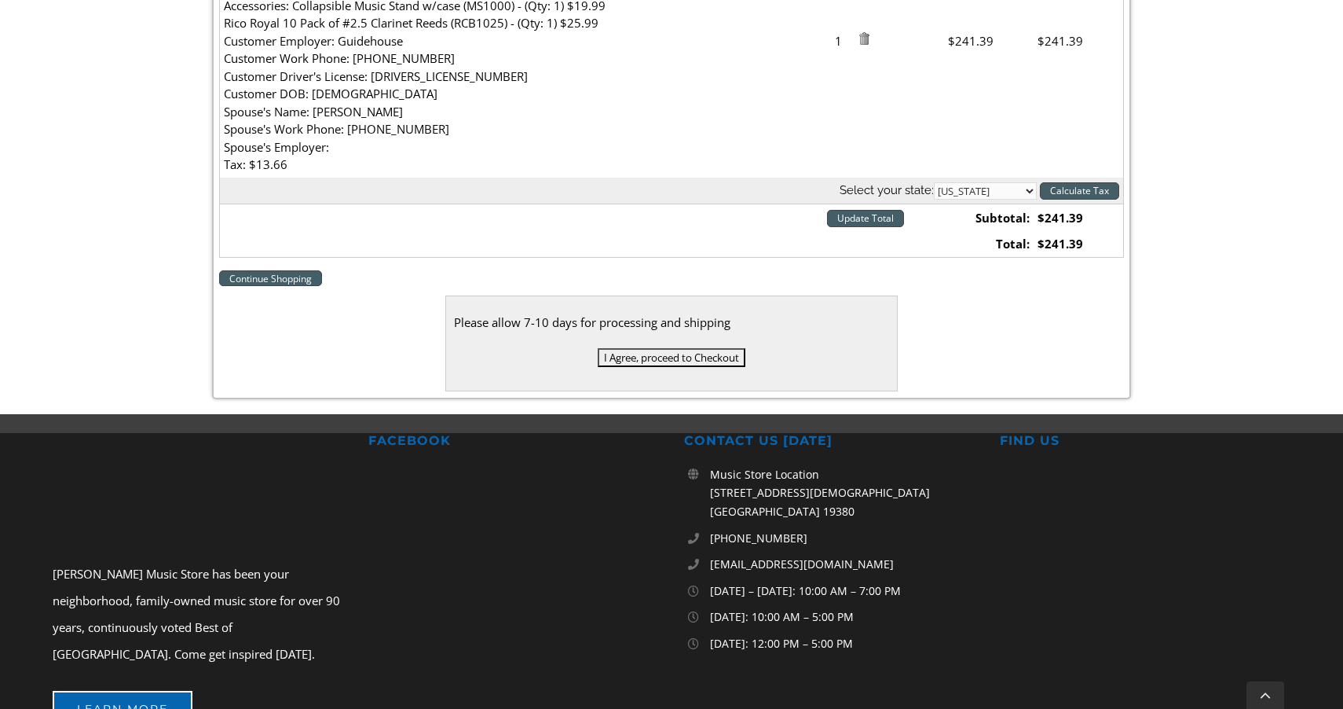
scroll to position [643, 0]
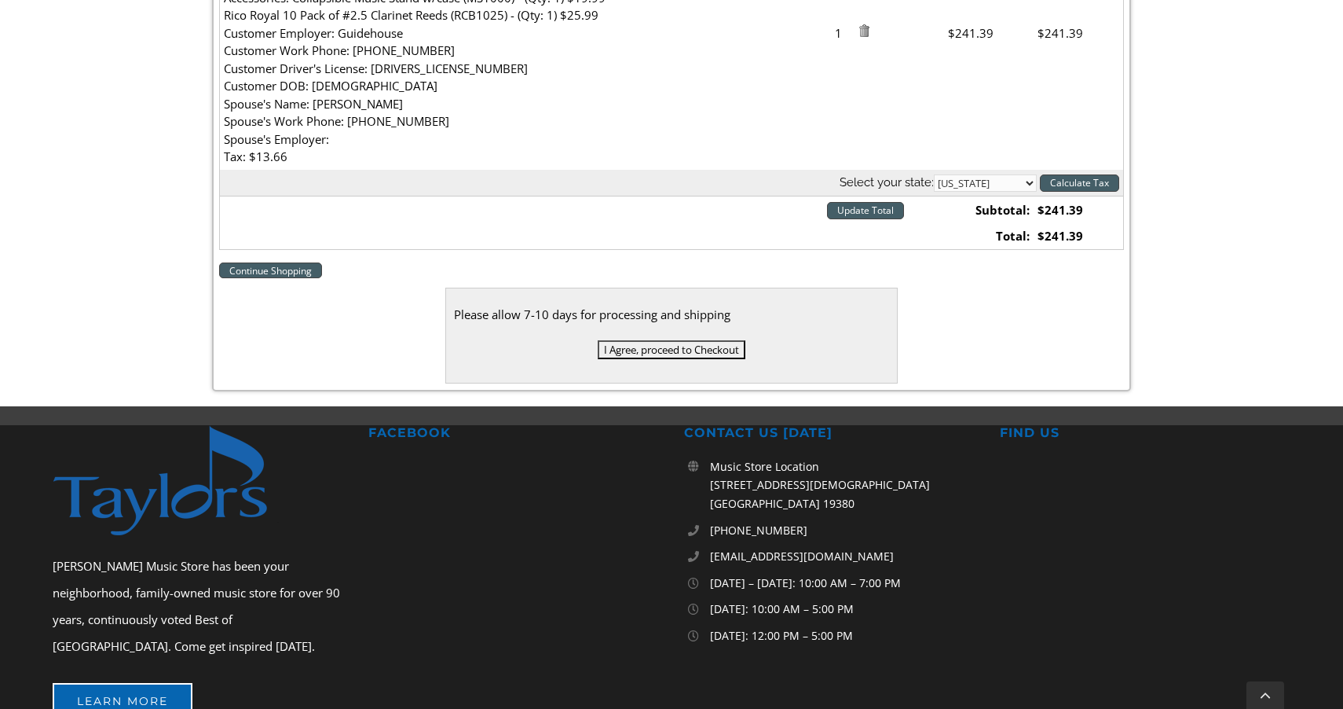
click at [671, 344] on input "I Agree, proceed to Checkout" at bounding box center [672, 349] width 148 height 19
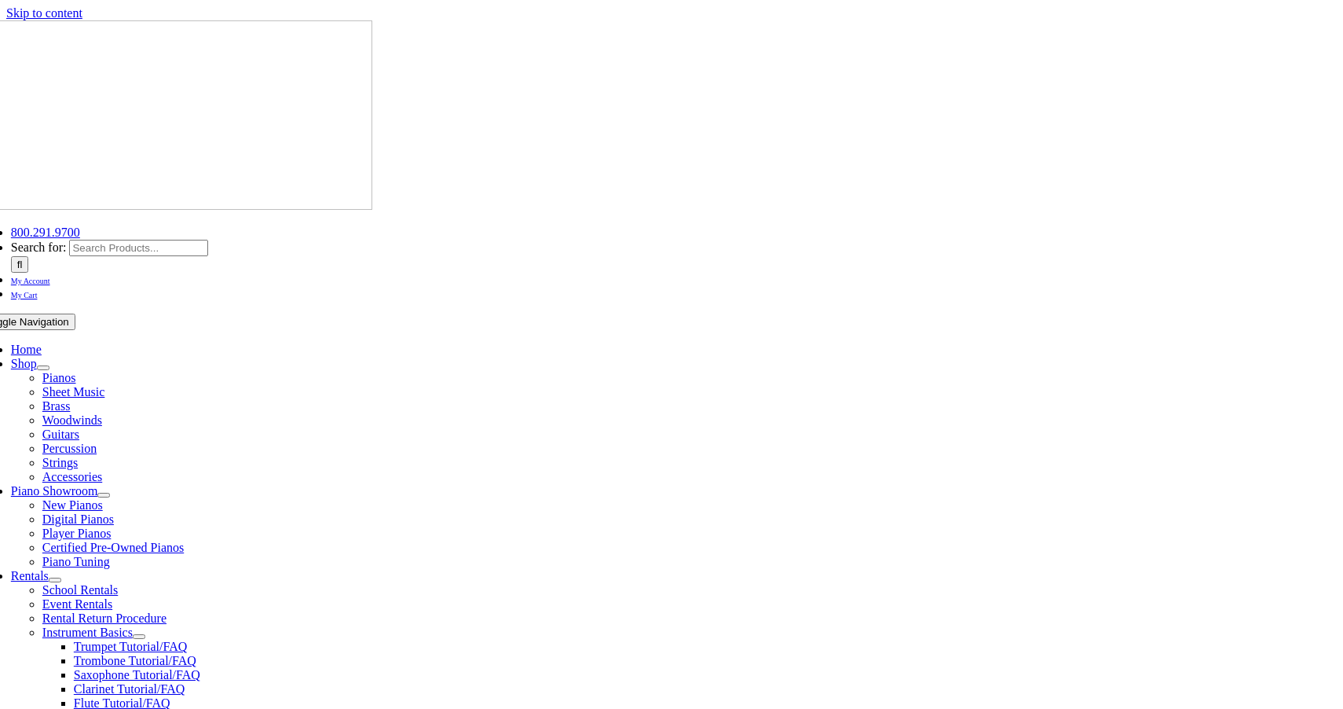
select select
